Goal: Information Seeking & Learning: Learn about a topic

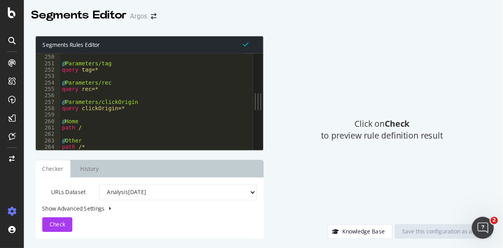
scroll to position [1382, 0]
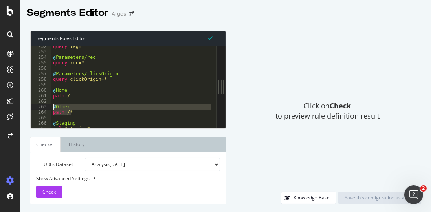
drag, startPoint x: 73, startPoint y: 114, endPoint x: 49, endPoint y: 107, distance: 24.9
click at [49, 107] on div "path /* 252 253 254 255 256 257 258 259 260 261 262 263 264 265 266 267 268 269…" at bounding box center [124, 87] width 186 height 83
type textarea "@Other path /*"
click at [59, 100] on div "query tag=* @ Parameters/rec query rec=* @ Parameters/clickOrigin query clickOr…" at bounding box center [229, 88] width 356 height 89
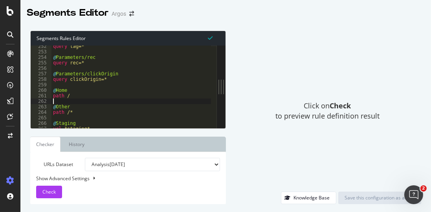
click at [255, 57] on div "Click on Check to preview rule definition result" at bounding box center [328, 111] width 188 height 161
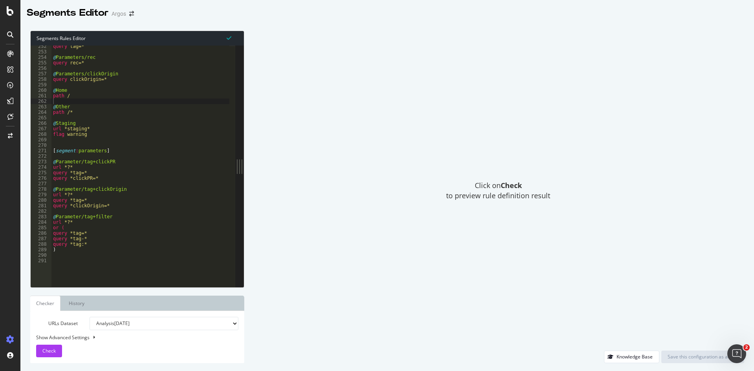
scroll to position [1383, 0]
click at [53, 340] on div "Show Advanced Settings" at bounding box center [131, 337] width 202 height 7
select select "5000"
select select "100"
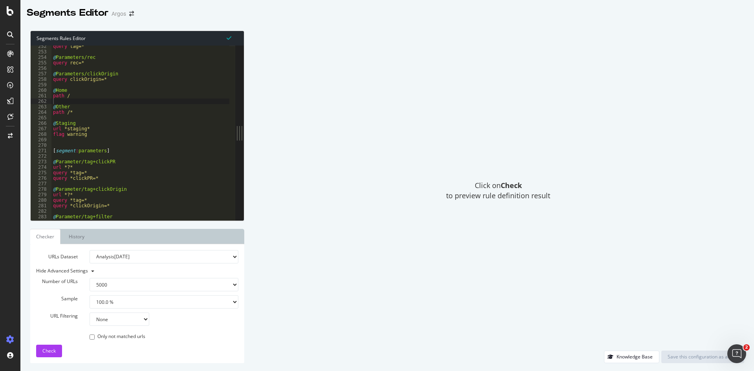
click at [107, 323] on select "None Equal to Not equal to Starts with Doesn't start with Ends with Doesn't end…" at bounding box center [120, 319] width 60 height 13
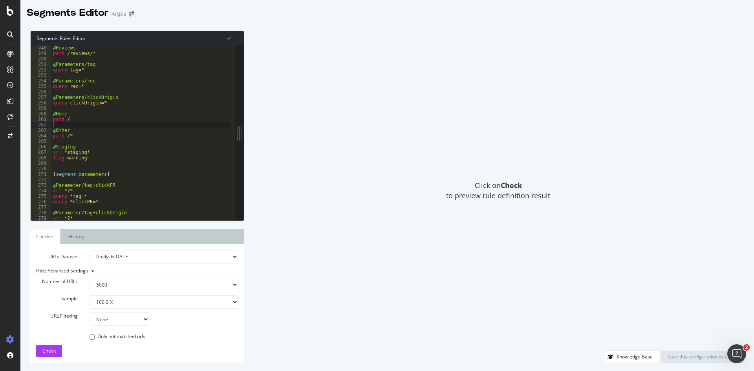
type textarea "path /"
click at [72, 121] on div "@ Reviews path /reviews/* @ Parameters/tag query tag=* @ Parameters/rec query r…" at bounding box center [229, 135] width 356 height 180
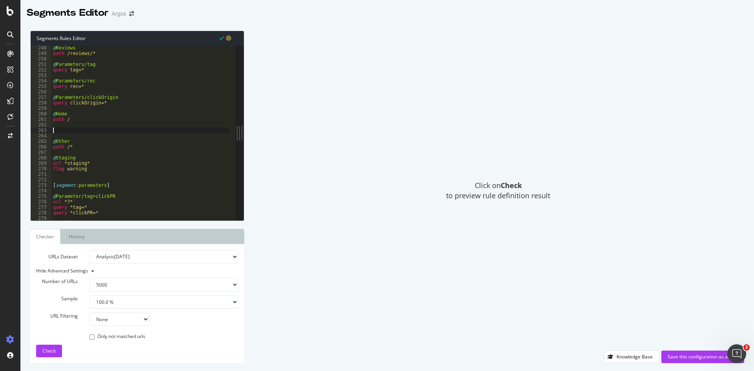
paste textarea "path /llms.txt"
type textarea "path /llms.txt"
paste textarea "path /llms.txt"
click at [64, 147] on div "@ Reviews path /reviews/* @ Parameters/tag query tag=* @ Parameters/rec query r…" at bounding box center [229, 135] width 356 height 180
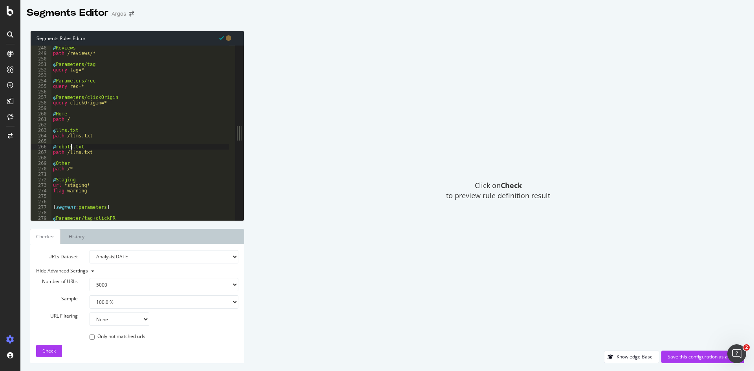
click at [79, 152] on div "@ Reviews path /reviews/* @ Parameters/tag query tag=* @ Parameters/rec query r…" at bounding box center [229, 135] width 356 height 180
type textarea "path /robots.txt"
click at [48, 353] on span "Check" at bounding box center [48, 351] width 13 height 7
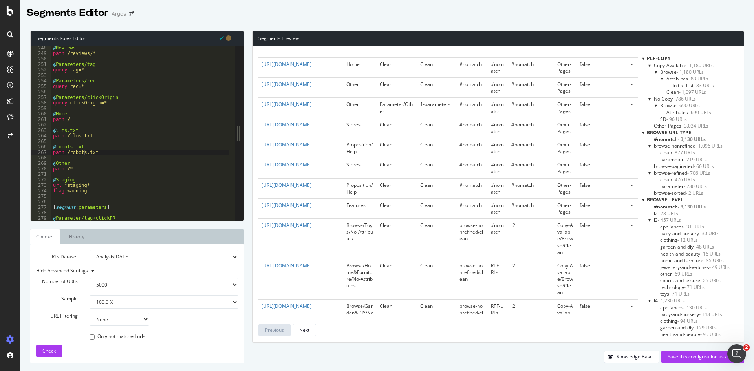
scroll to position [0, 0]
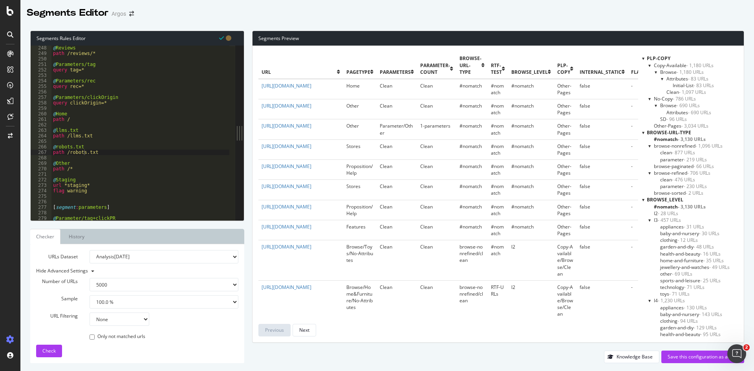
drag, startPoint x: 356, startPoint y: 70, endPoint x: 384, endPoint y: 337, distance: 268.2
click at [384, 337] on div "url pagetype parameters parameter-count browse-url-type rtf-test browse_level P…" at bounding box center [499, 194] width 492 height 297
click at [120, 320] on select "None Equal to Not equal to Starts with Doesn't start with Ends with Doesn't end…" at bounding box center [120, 319] width 60 height 13
select select "contains"
click at [90, 313] on select "None Equal to Not equal to Starts with Doesn't start with Ends with Doesn't end…" at bounding box center [120, 319] width 60 height 13
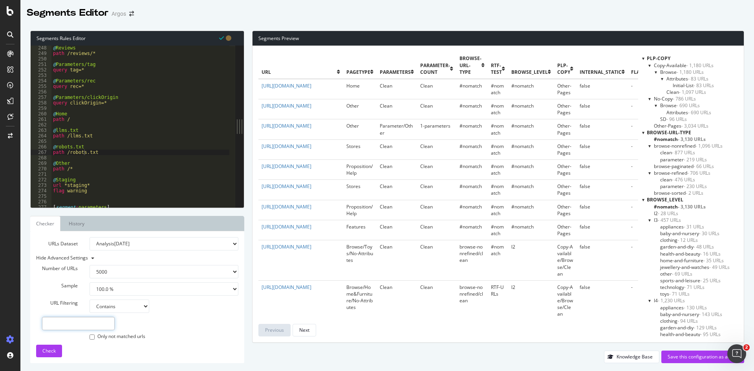
click at [72, 325] on input "text" at bounding box center [78, 323] width 73 height 13
type input ".txt"
click at [55, 351] on span "Check" at bounding box center [48, 351] width 13 height 7
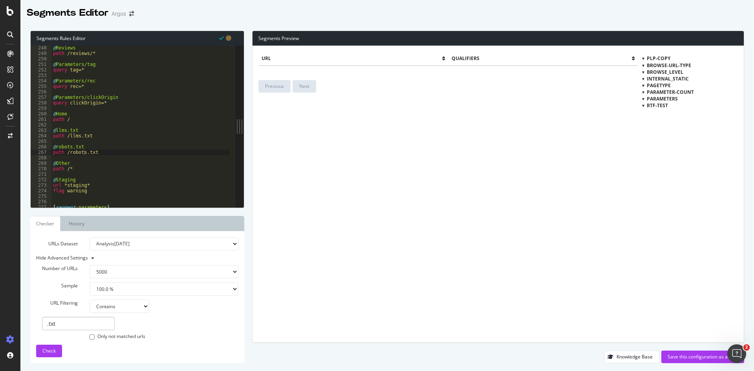
click at [100, 273] on select "100 500 1000 5000" at bounding box center [164, 271] width 149 height 13
click at [111, 309] on select "None Equal to Not equal to Starts with Doesn't start with Ends with Doesn't end…" at bounding box center [120, 306] width 60 height 13
click at [190, 335] on div "Only not matched urls" at bounding box center [164, 335] width 149 height 11
click at [154, 239] on select "Analysis [DATE] Analysis [DATE] Analysis [DATE] Analysis [DATE] Analysis [DATE]…" at bounding box center [164, 243] width 149 height 13
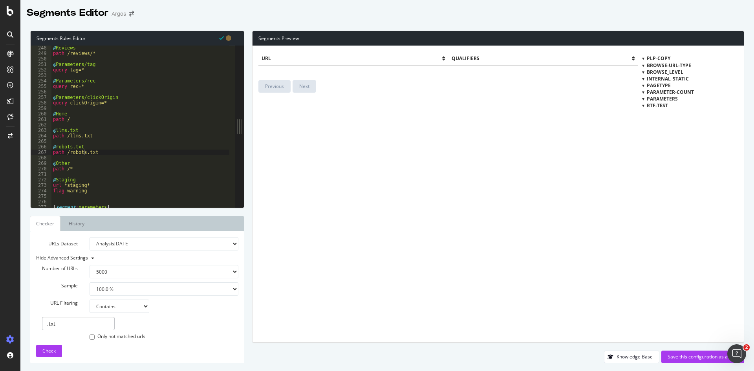
click at [90, 237] on select "Analysis [DATE] Analysis [DATE] Analysis [DATE] Analysis [DATE] Analysis [DATE]…" at bounding box center [164, 243] width 149 height 13
click at [40, 353] on button "Check" at bounding box center [49, 351] width 26 height 13
click at [177, 246] on select "Analysis [DATE] Analysis [DATE] Analysis [DATE] Analysis [DATE] Analysis [DATE]…" at bounding box center [164, 243] width 149 height 13
select select "analysis:20250903"
click at [90, 237] on select "Analysis [DATE] Analysis [DATE] Analysis [DATE] Analysis [DATE] Analysis [DATE]…" at bounding box center [164, 243] width 149 height 13
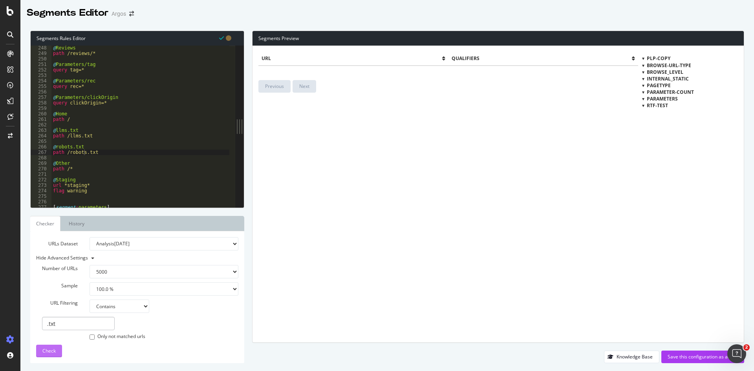
click at [48, 350] on span "Check" at bounding box center [48, 351] width 13 height 7
click at [90, 338] on input "Only not matched urls" at bounding box center [92, 337] width 5 height 5
click at [47, 352] on span "Check" at bounding box center [48, 351] width 13 height 7
click at [658, 58] on span "PLP-copy" at bounding box center [659, 58] width 24 height 7
click at [60, 325] on input ".txt" at bounding box center [78, 323] width 73 height 13
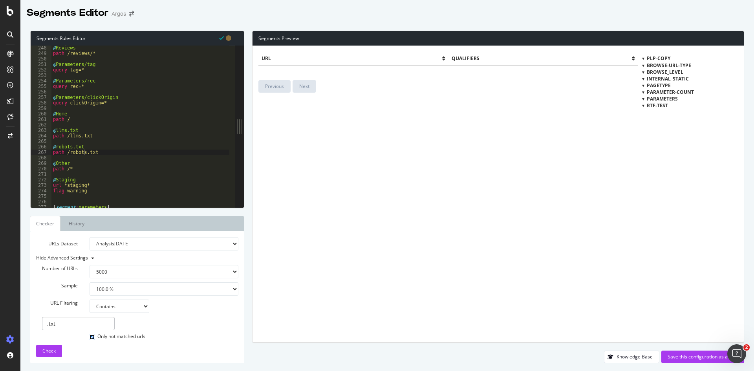
click at [90, 337] on input "Only not matched urls" at bounding box center [92, 337] width 5 height 5
checkbox input "false"
click at [117, 308] on select "None Equal to Not equal to Starts with Doesn't start with Ends with Doesn't end…" at bounding box center [120, 306] width 60 height 13
click at [136, 284] on select "1.0 % 10.0 % 20.0 % 50.0 % 100.0 %" at bounding box center [164, 289] width 149 height 13
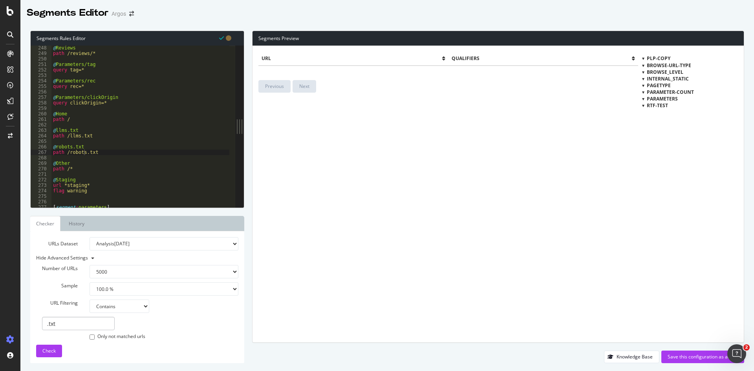
click at [136, 284] on select "1.0 % 10.0 % 20.0 % 50.0 % 100.0 %" at bounding box center [164, 289] width 149 height 13
click at [134, 272] on select "100 500 1000 5000" at bounding box center [164, 271] width 149 height 13
click at [138, 245] on select "Analysis [DATE] Analysis [DATE] Analysis [DATE] Analysis [DATE] Analysis [DATE]…" at bounding box center [164, 243] width 149 height 13
click at [90, 237] on select "Analysis [DATE] Analysis [DATE] Analysis [DATE] Analysis [DATE] Analysis [DATE]…" at bounding box center [164, 243] width 149 height 13
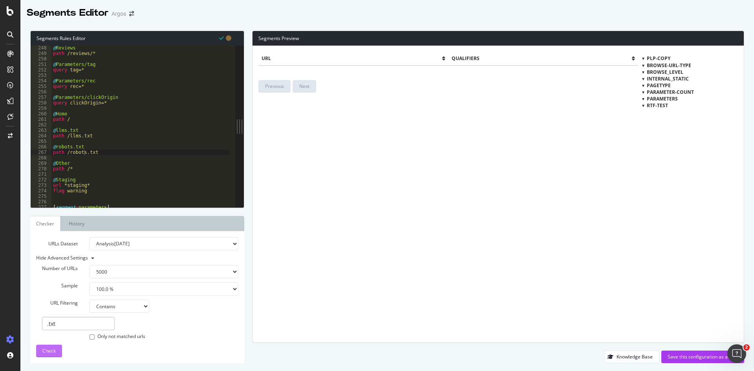
click at [48, 352] on span "Check" at bounding box center [48, 351] width 13 height 7
click at [163, 244] on select "Analysis [DATE] Analysis [DATE] Analysis [DATE] Analysis [DATE] Analysis [DATE]…" at bounding box center [164, 243] width 149 height 13
click at [90, 237] on select "Analysis [DATE] Analysis [DATE] Analysis [DATE] Analysis [DATE] Analysis [DATE]…" at bounding box center [164, 243] width 149 height 13
click at [44, 351] on span "Check" at bounding box center [48, 351] width 13 height 7
click at [133, 241] on select "Analysis [DATE] Analysis [DATE] Analysis [DATE] Analysis [DATE] Analysis [DATE]…" at bounding box center [164, 243] width 149 height 13
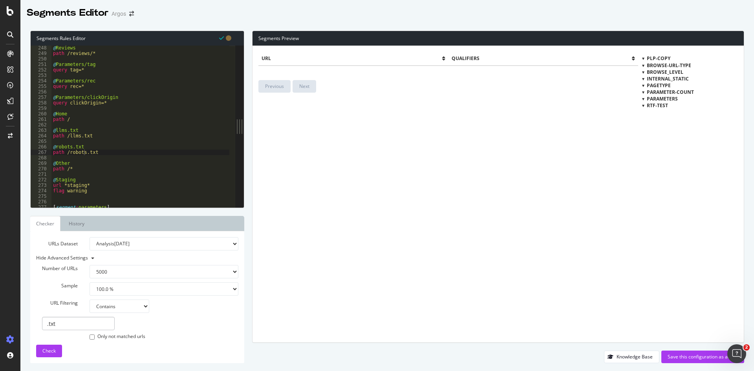
click at [90, 237] on select "Analysis [DATE] Analysis [DATE] Analysis [DATE] Analysis [DATE] Analysis [DATE]…" at bounding box center [164, 243] width 149 height 13
click at [50, 353] on span "Check" at bounding box center [48, 351] width 13 height 7
click at [135, 247] on select "Analysis [DATE] Analysis [DATE] Analysis [DATE] Analysis [DATE] Analysis [DATE]…" at bounding box center [164, 243] width 149 height 13
select select "analysis:20250917"
click at [90, 237] on select "Analysis [DATE] Analysis [DATE] Analysis [DATE] Analysis [DATE] Analysis [DATE]…" at bounding box center [164, 243] width 149 height 13
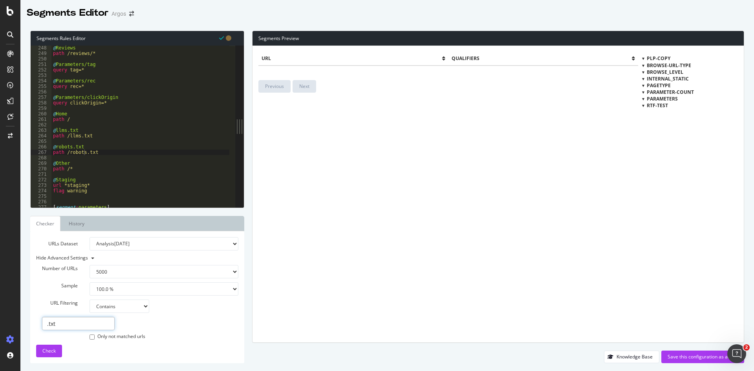
click at [58, 323] on input ".txt" at bounding box center [78, 323] width 73 height 13
click at [59, 323] on input ".txt" at bounding box center [78, 323] width 73 height 13
click at [50, 351] on span "Check" at bounding box center [48, 351] width 13 height 7
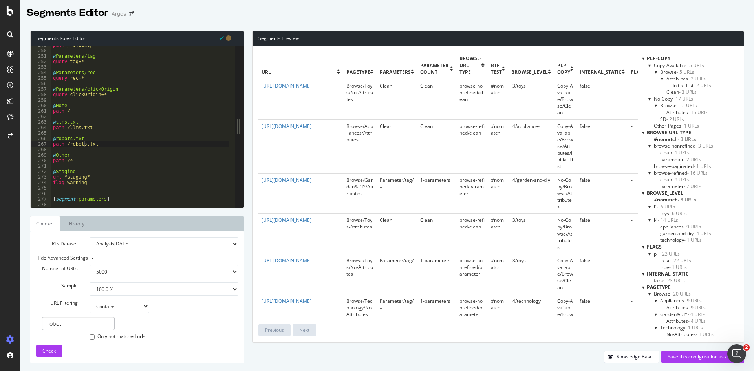
scroll to position [1391, 0]
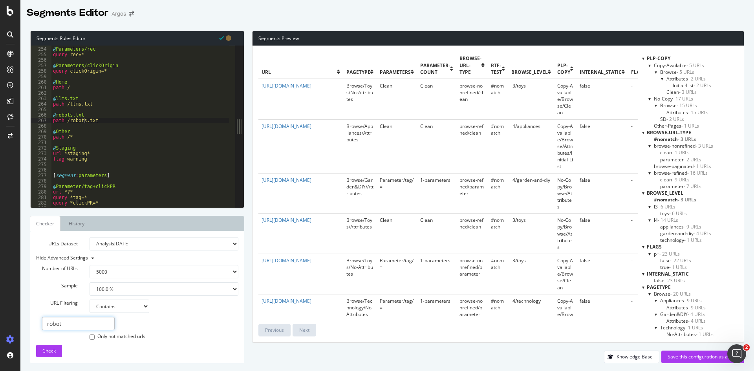
click at [66, 329] on input "robot" at bounding box center [78, 323] width 73 height 13
type input "llms"
click at [52, 347] on div "Check" at bounding box center [48, 351] width 13 height 12
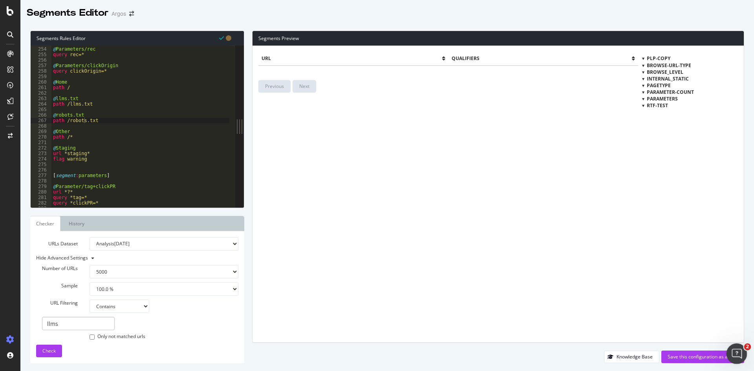
click at [743, 349] on div "Open Intercom Messenger" at bounding box center [736, 353] width 26 height 26
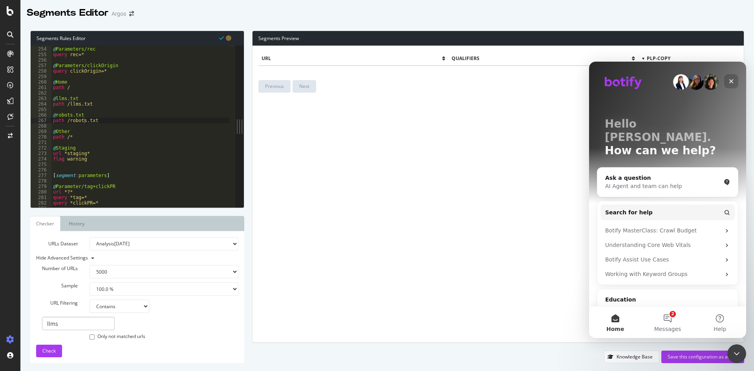
scroll to position [0, 0]
click at [734, 79] on icon "Close" at bounding box center [732, 81] width 6 height 6
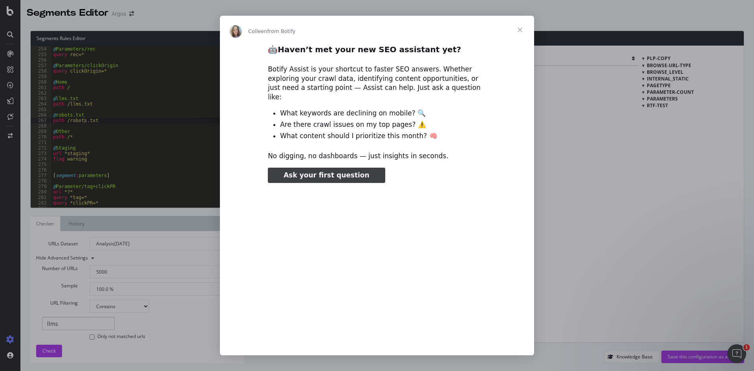
type input "79560"
click at [521, 32] on span "Close" at bounding box center [520, 30] width 28 height 28
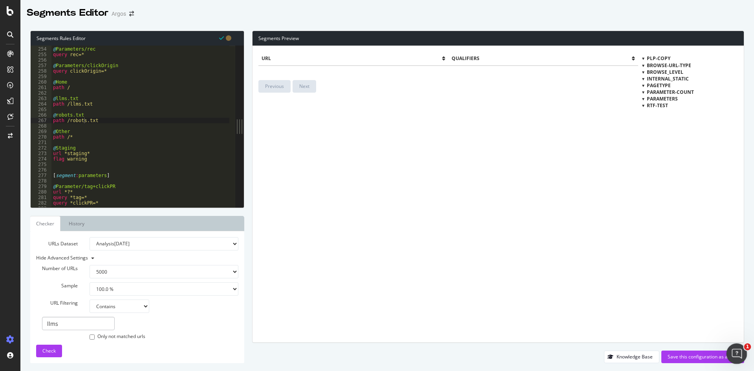
drag, startPoint x: 735, startPoint y: 352, endPoint x: 722, endPoint y: 288, distance: 65.7
click at [727, 343] on html at bounding box center [736, 352] width 19 height 19
click at [690, 360] on div "Save this configuration as active" at bounding box center [703, 357] width 70 height 7
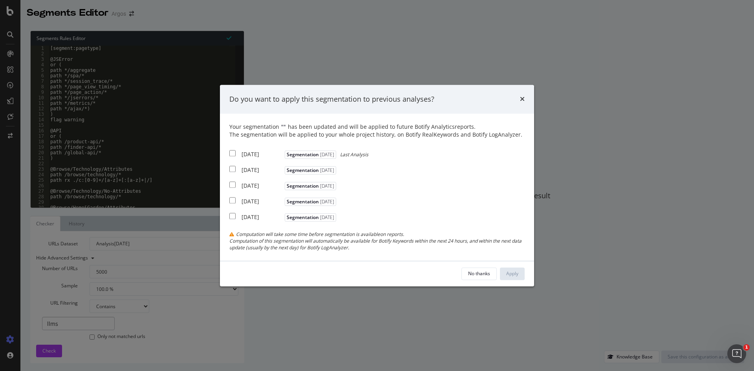
click at [235, 154] on input "modal" at bounding box center [232, 153] width 6 height 6
checkbox input "true"
click at [230, 169] on input "modal" at bounding box center [232, 169] width 6 height 6
checkbox input "true"
click at [231, 187] on input "modal" at bounding box center [232, 185] width 6 height 6
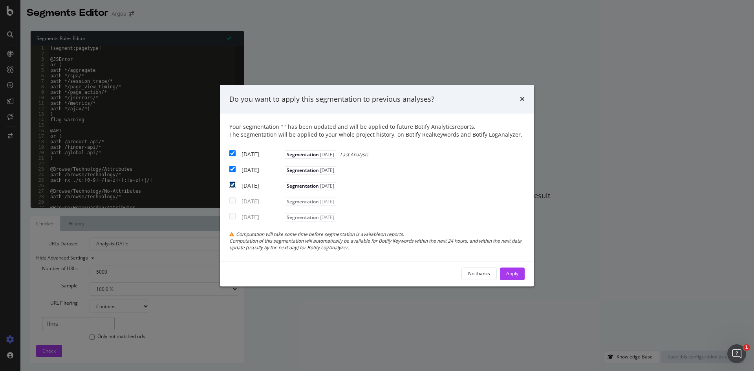
click at [231, 185] on input "modal" at bounding box center [232, 185] width 6 height 6
checkbox input "false"
click at [512, 273] on div "Apply" at bounding box center [513, 273] width 12 height 7
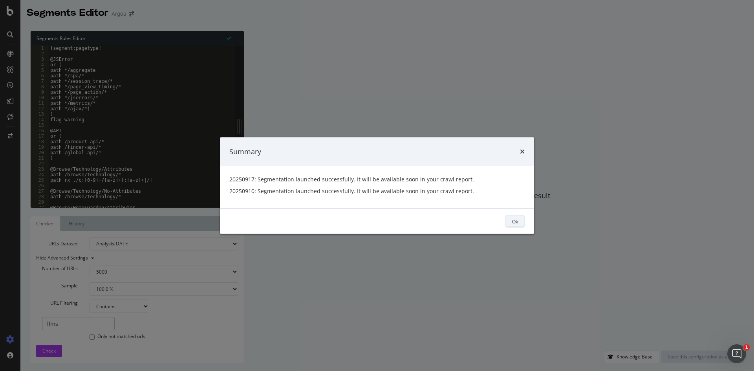
click at [516, 223] on div "Ok" at bounding box center [515, 221] width 6 height 7
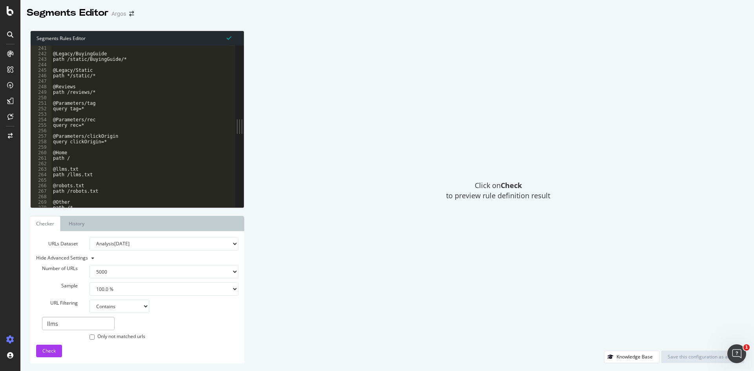
scroll to position [1344, 0]
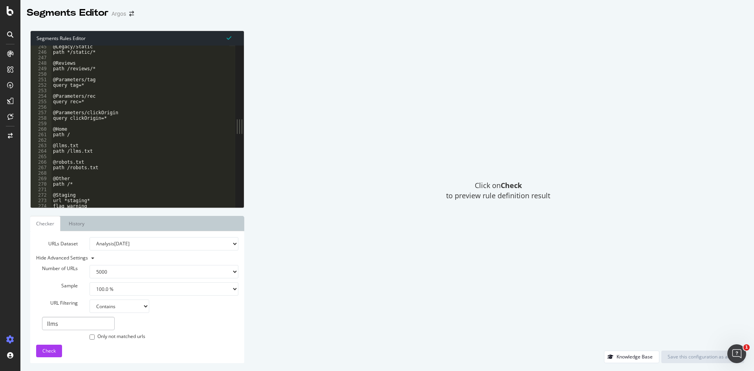
click at [453, 272] on div "Click on Check to preview rule definition result" at bounding box center [498, 191] width 492 height 320
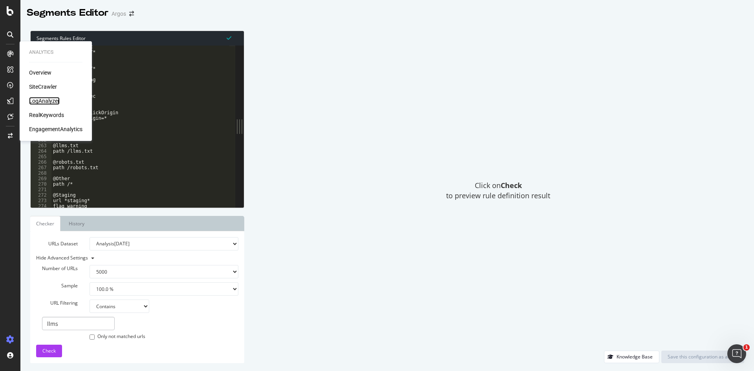
click at [41, 102] on div "LogAnalyzer" at bounding box center [44, 101] width 31 height 8
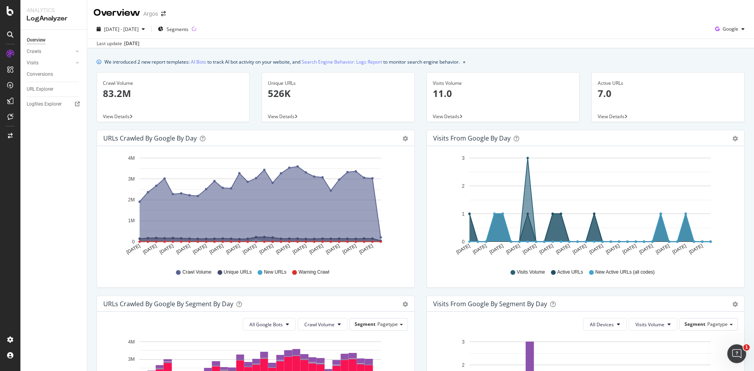
click at [265, 14] on div "Overview Argos" at bounding box center [420, 10] width 667 height 20
click at [46, 90] on div "SiteCrawler" at bounding box center [43, 87] width 28 height 8
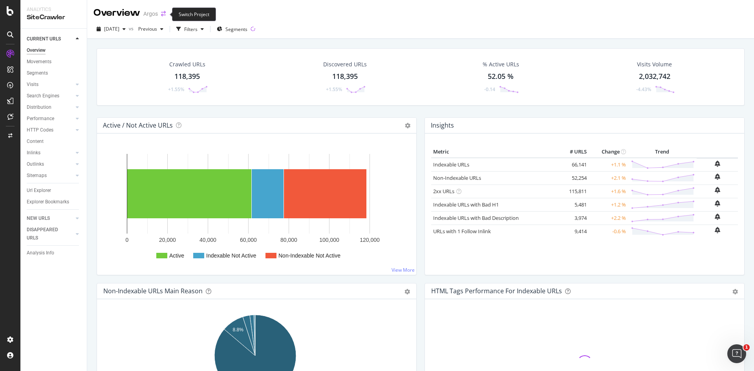
click at [165, 15] on icon "arrow-right-arrow-left" at bounding box center [163, 14] width 5 height 6
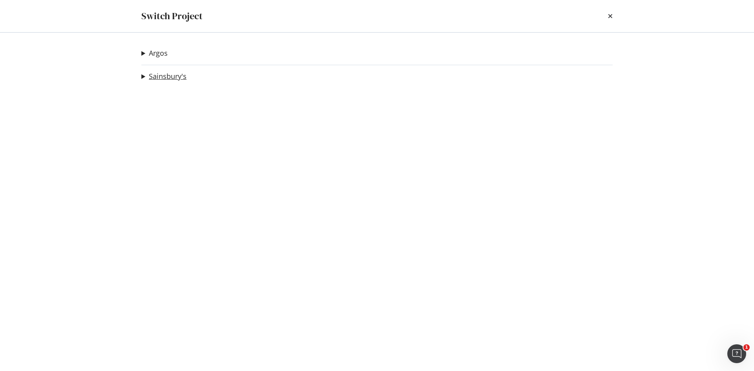
click at [173, 75] on link "Sainsbury's" at bounding box center [168, 76] width 38 height 8
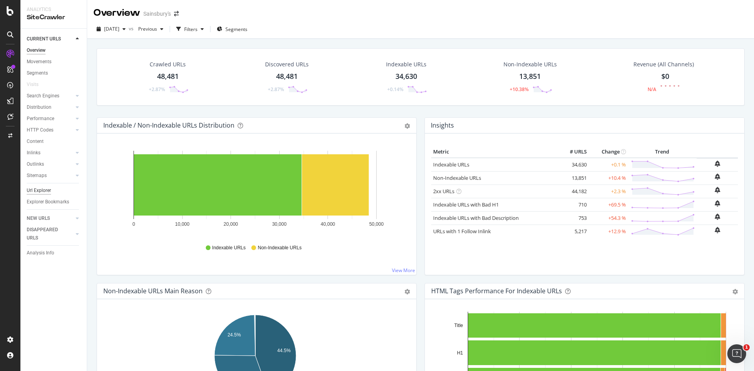
click at [29, 188] on div "Url Explorer" at bounding box center [39, 191] width 24 height 8
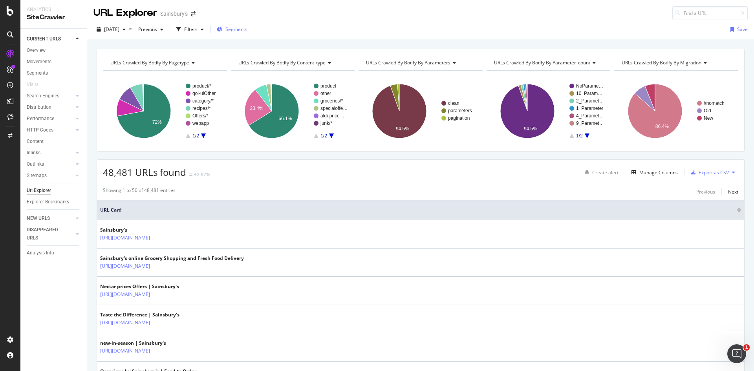
click at [248, 28] on span "Segments" at bounding box center [237, 29] width 22 height 7
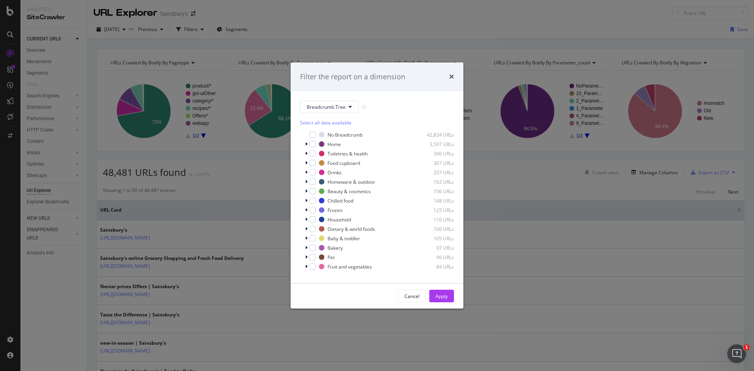
scroll to position [7, 0]
click at [343, 112] on button "Breadcrumb Tree" at bounding box center [329, 107] width 59 height 13
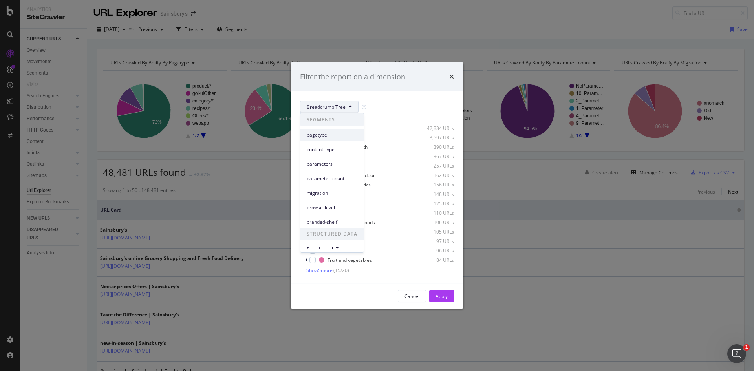
click at [336, 135] on span "pagetype" at bounding box center [332, 135] width 51 height 7
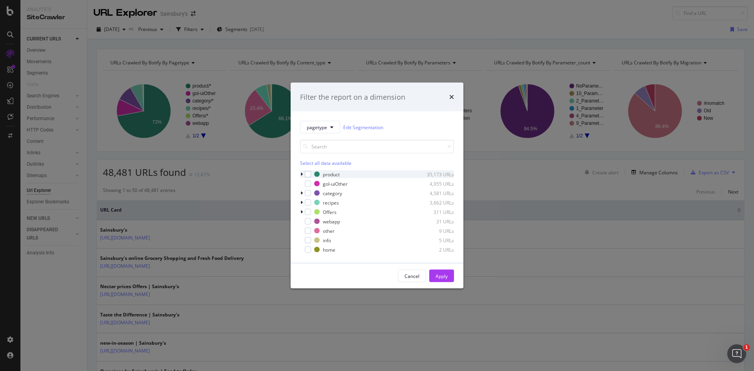
click at [302, 175] on icon "modal" at bounding box center [302, 174] width 2 height 5
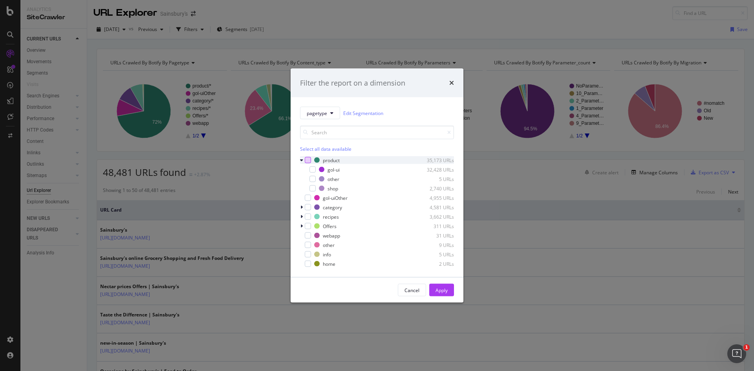
click at [309, 162] on div "modal" at bounding box center [308, 160] width 6 height 6
click at [447, 288] on div "Apply" at bounding box center [442, 290] width 12 height 7
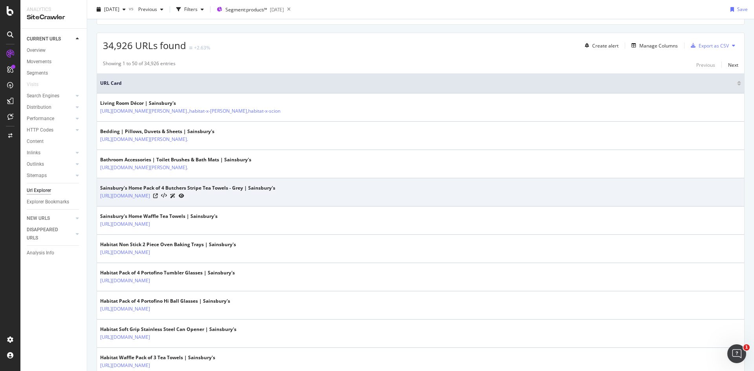
scroll to position [196, 0]
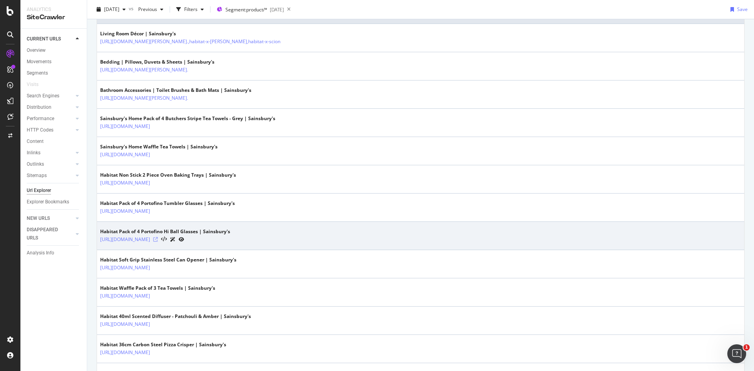
click at [158, 238] on icon at bounding box center [155, 239] width 5 height 5
click at [184, 240] on icon at bounding box center [182, 239] width 6 height 5
click at [176, 239] on icon at bounding box center [173, 239] width 6 height 5
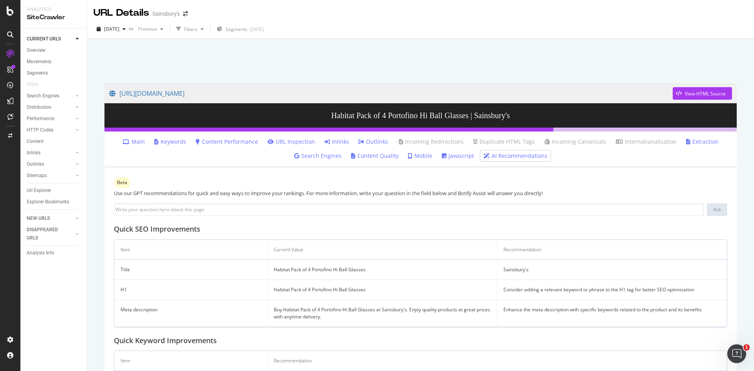
click at [420, 156] on link "Mobile" at bounding box center [420, 156] width 24 height 8
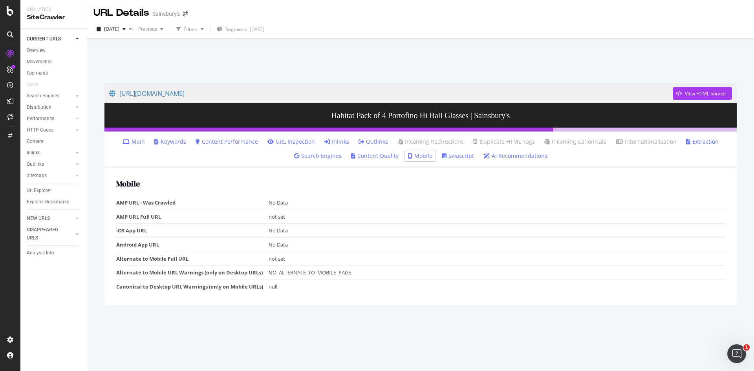
click at [144, 143] on link "Main" at bounding box center [134, 142] width 22 height 8
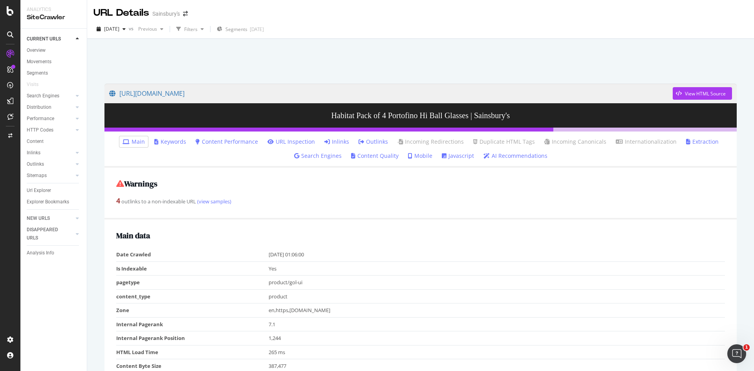
click at [169, 139] on link "Keywords" at bounding box center [170, 142] width 32 height 8
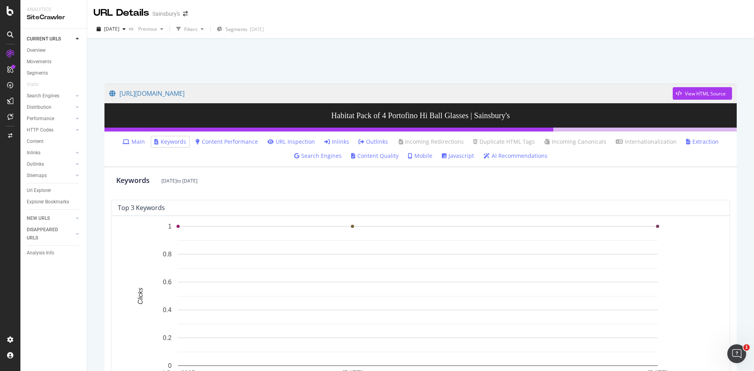
click at [453, 157] on link "Javascript" at bounding box center [458, 156] width 32 height 8
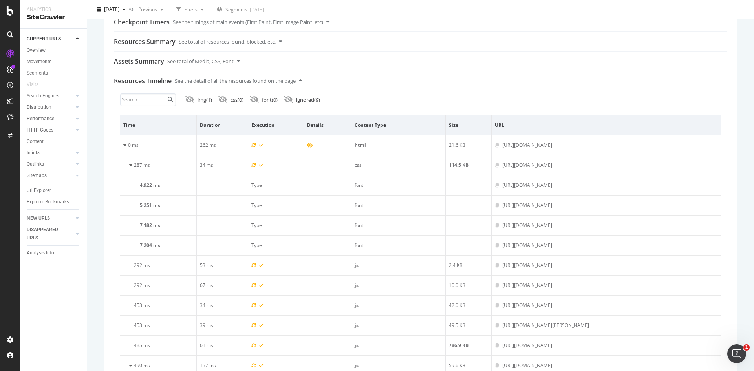
scroll to position [236, 0]
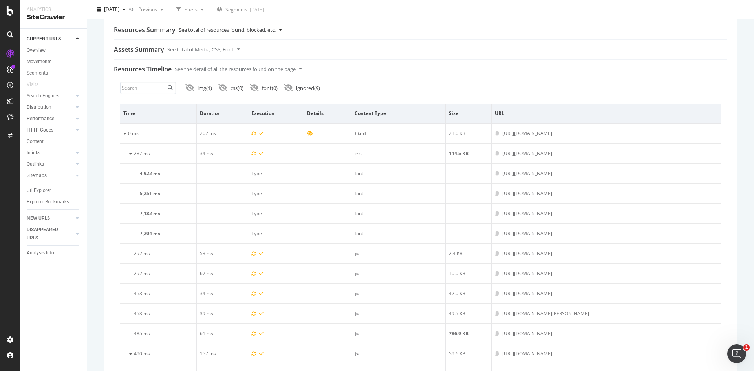
click at [321, 31] on div "Resources Summary See total of resources found, blocked, etc." at bounding box center [421, 29] width 614 height 19
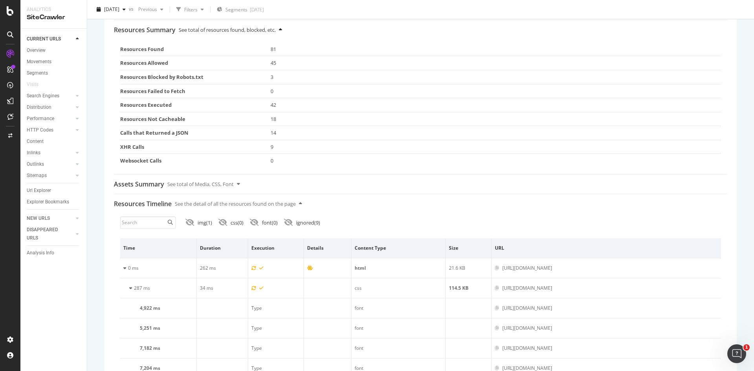
click at [321, 31] on div "Resources Summary See total of resources found, blocked, etc." at bounding box center [421, 29] width 614 height 19
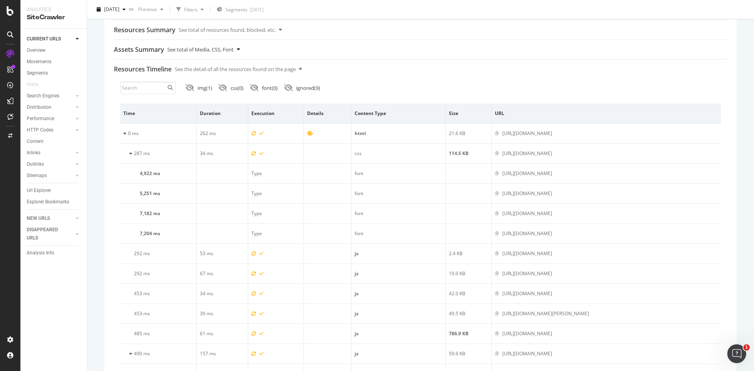
click at [321, 54] on div "Assets Summary See total of Media, CSS, Font" at bounding box center [421, 49] width 614 height 19
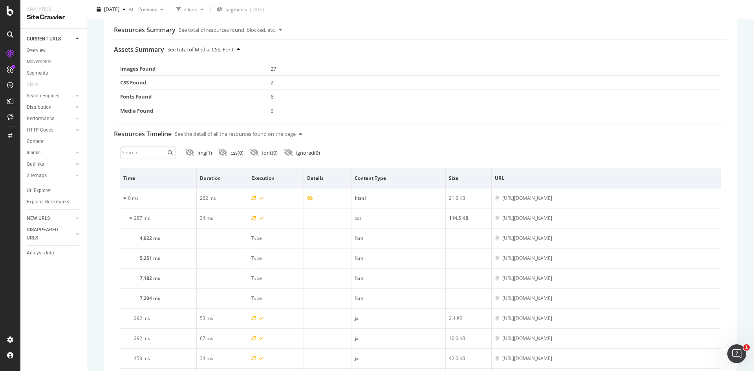
click at [321, 54] on div "Assets Summary See total of Media, CSS, Font" at bounding box center [421, 49] width 614 height 19
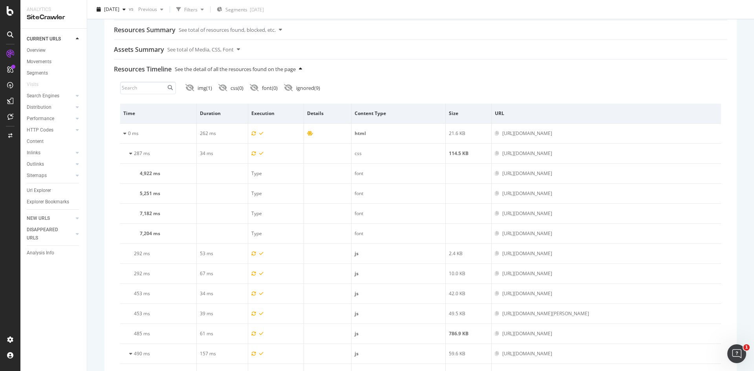
click at [333, 70] on div "Resources Timeline See the detail of all the resources found on the page" at bounding box center [421, 69] width 614 height 19
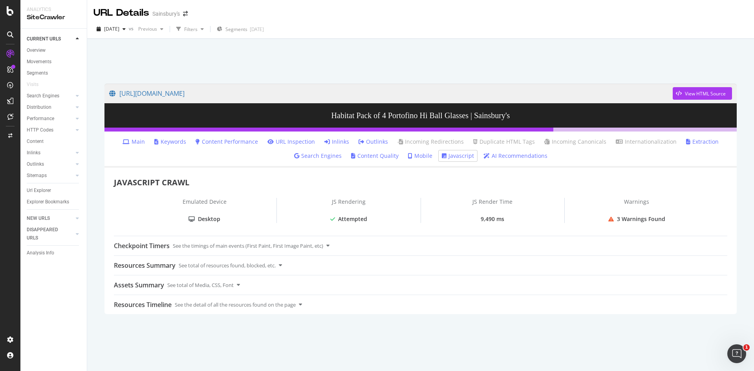
click at [693, 141] on link "Extraction" at bounding box center [702, 142] width 33 height 8
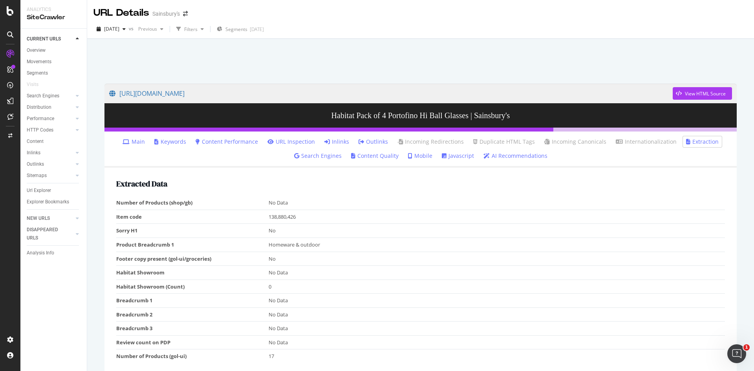
click at [494, 156] on link "AI Recommendations" at bounding box center [516, 156] width 64 height 8
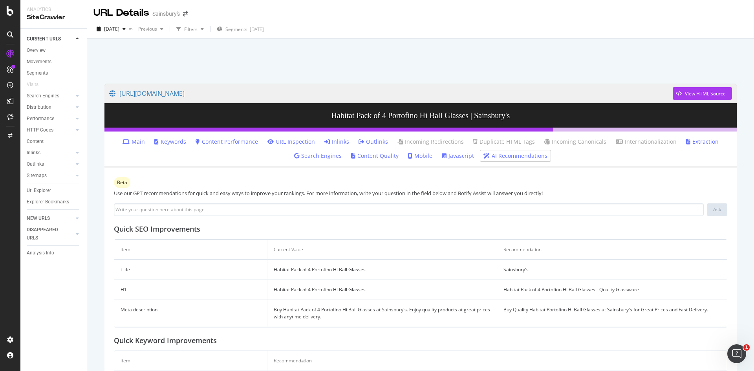
click at [230, 142] on link "Content Performance" at bounding box center [227, 142] width 62 height 8
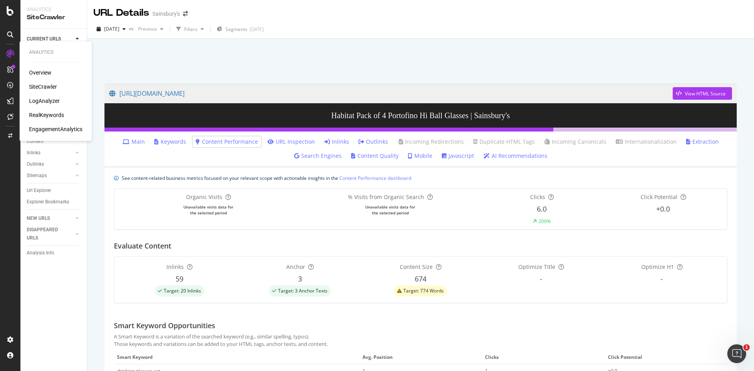
click at [48, 99] on div "LogAnalyzer" at bounding box center [44, 101] width 31 height 8
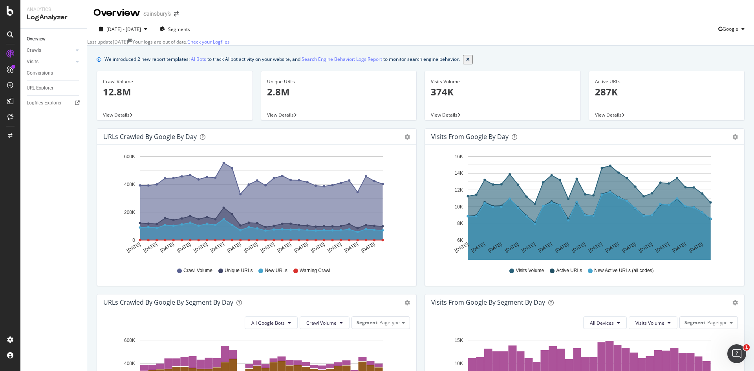
click at [162, 14] on div "Sainsbury's" at bounding box center [157, 14] width 28 height 8
click at [179, 13] on icon "arrow-right-arrow-left" at bounding box center [176, 14] width 5 height 6
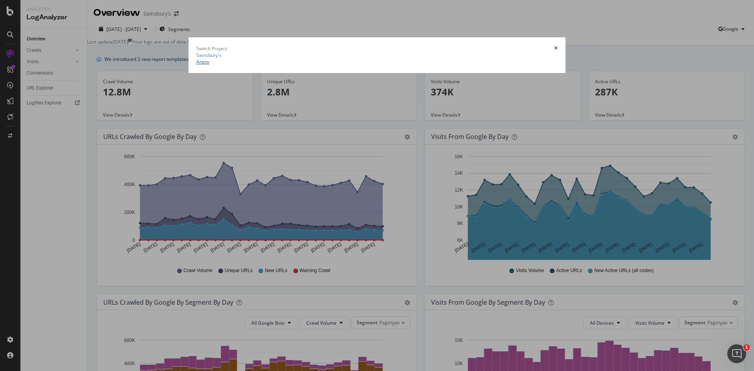
click at [196, 65] on link "Argos" at bounding box center [202, 62] width 13 height 7
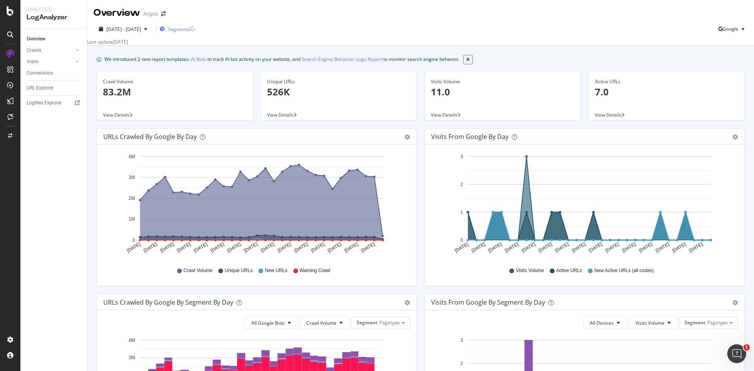
click at [190, 30] on span "Segments" at bounding box center [179, 29] width 22 height 7
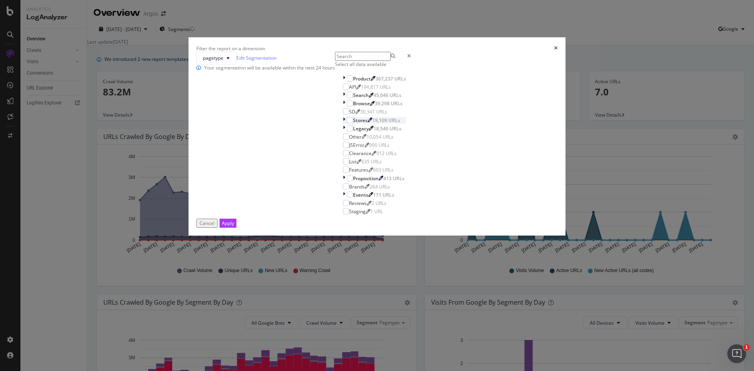
scroll to position [16, 0]
click at [277, 62] on link "Edit Segmentation" at bounding box center [257, 58] width 40 height 8
click at [554, 48] on icon "times" at bounding box center [556, 48] width 4 height 5
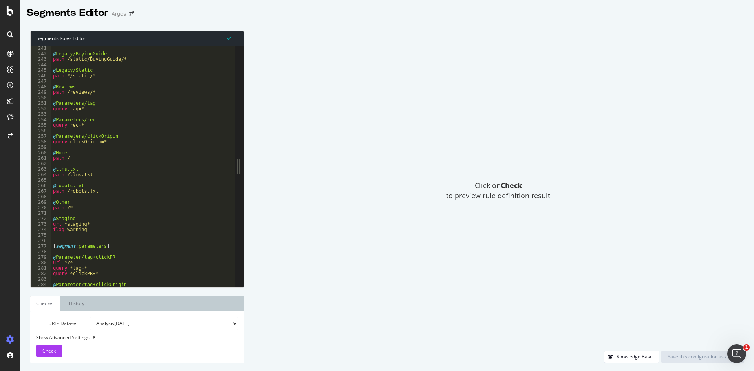
scroll to position [1320, 0]
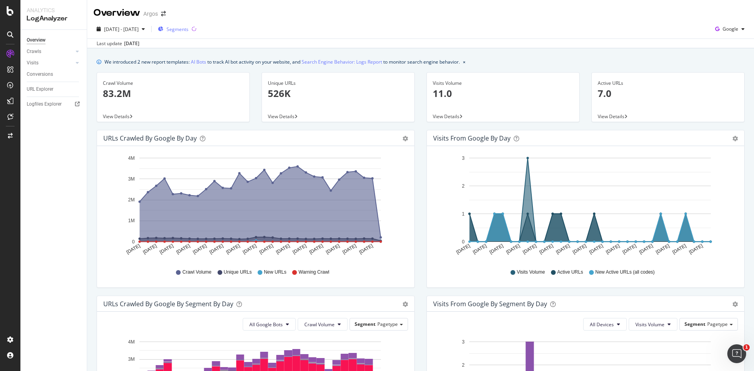
click at [189, 29] on span "Segments" at bounding box center [178, 29] width 22 height 7
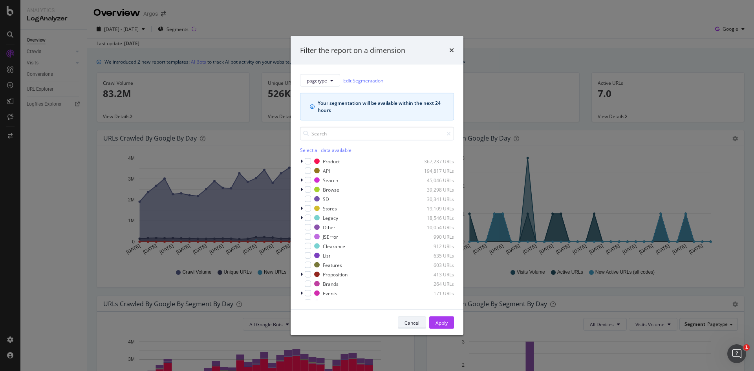
click at [402, 325] on button "Cancel" at bounding box center [412, 323] width 28 height 13
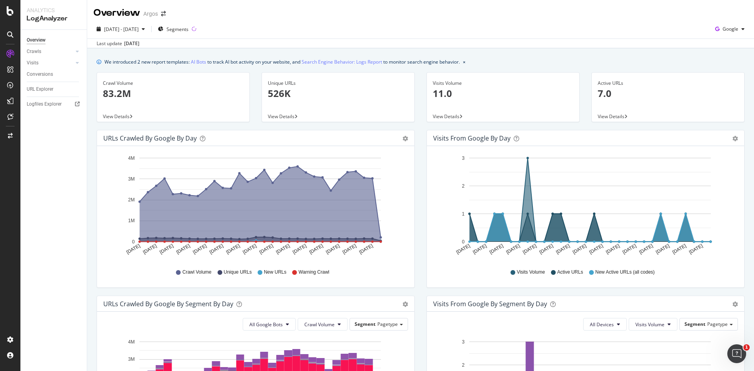
click at [421, 35] on div "2025 Aug. 26th - Sep. 24th Segments Google" at bounding box center [420, 31] width 667 height 16
